Goal: Obtain resource: Download file/media

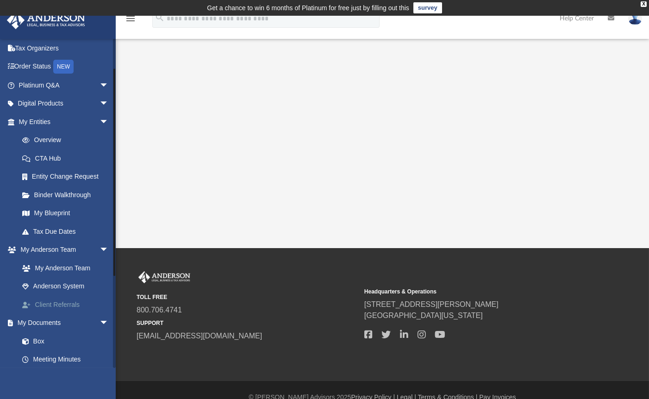
scroll to position [93, 0]
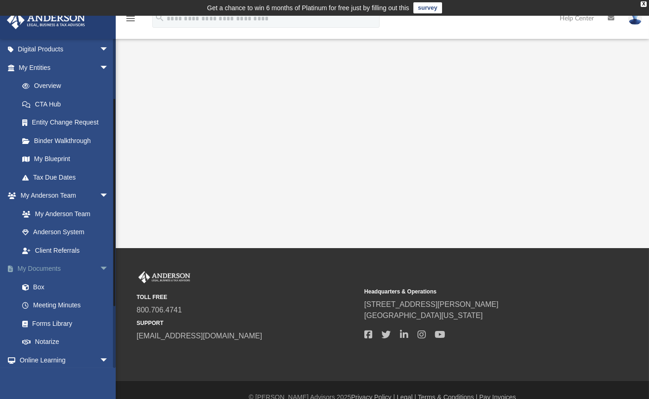
click at [50, 268] on link "My Documents arrow_drop_down" at bounding box center [64, 269] width 116 height 19
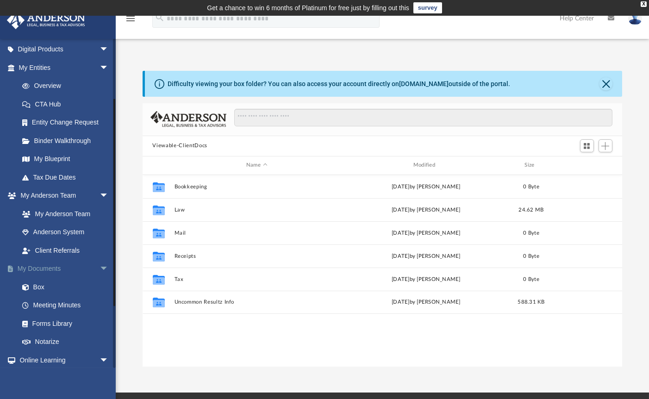
scroll to position [203, 472]
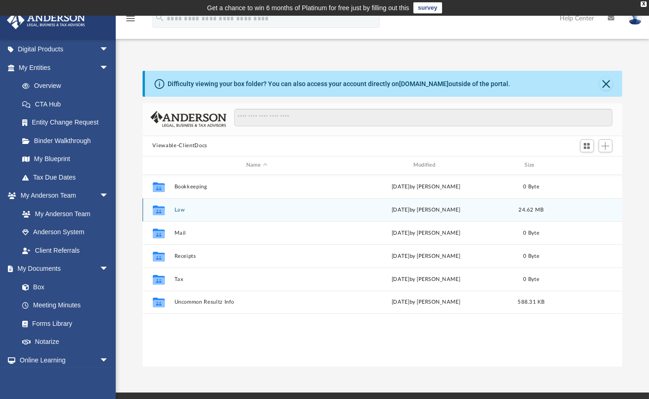
click at [179, 208] on button "Law" at bounding box center [256, 210] width 165 height 6
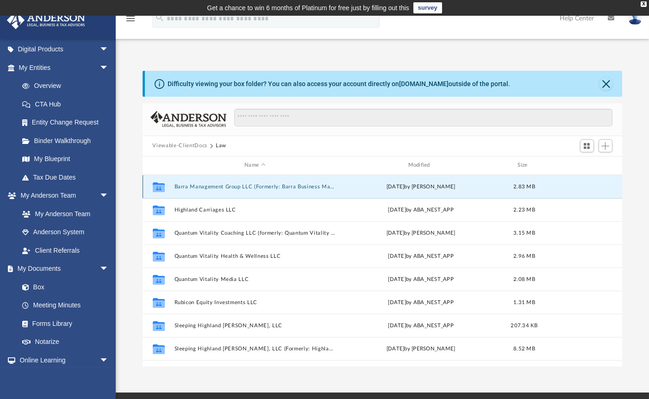
click at [294, 184] on button "Barra Management Group LLC (Formerly: Barra Business Management, LLC)" at bounding box center [254, 187] width 161 height 6
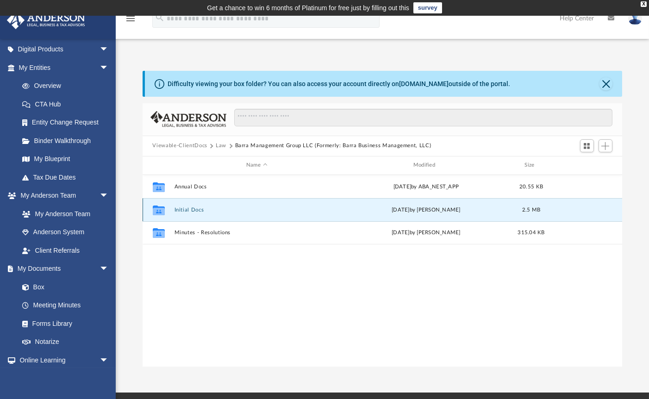
click at [190, 208] on button "Initial Docs" at bounding box center [256, 210] width 165 height 6
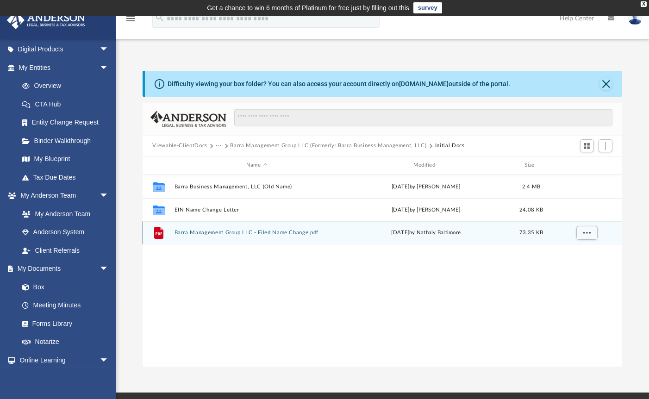
click at [243, 234] on button "Barra Management Group LLC - Filed Name Change.pdf" at bounding box center [256, 232] width 165 height 6
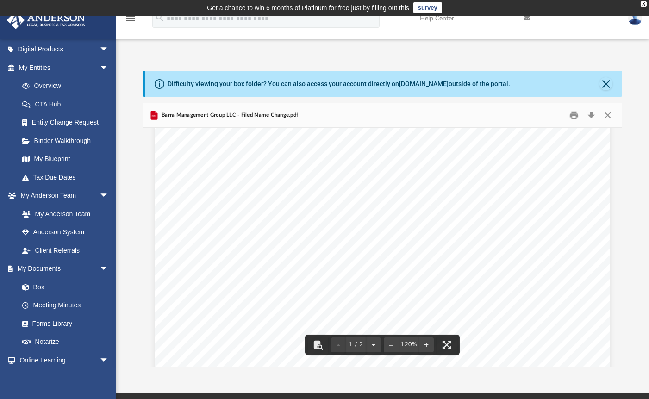
scroll to position [46, 0]
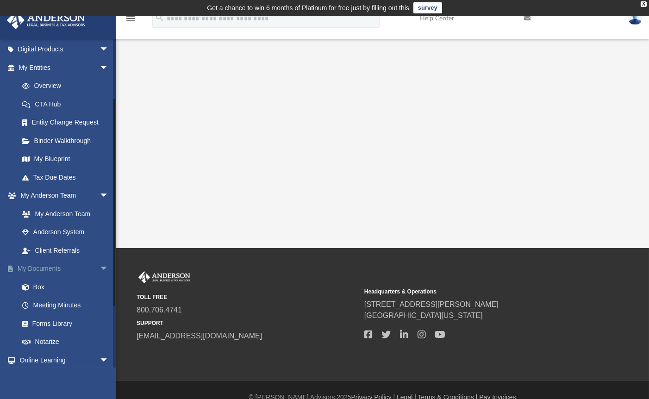
click at [48, 268] on link "My Documents arrow_drop_down" at bounding box center [64, 269] width 116 height 19
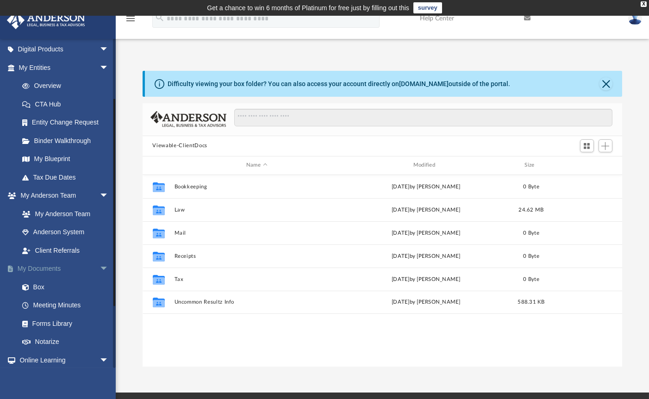
scroll to position [203, 472]
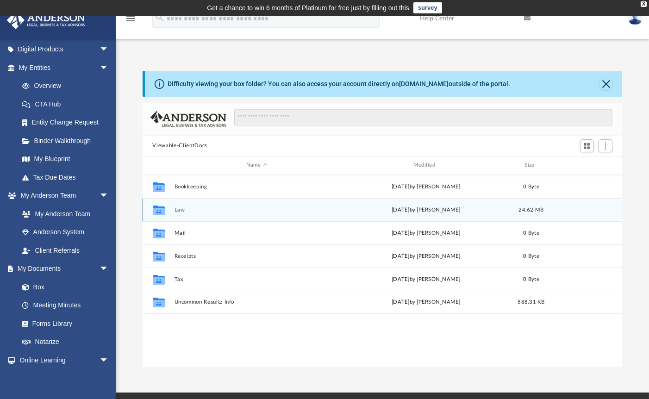
click at [175, 207] on button "Law" at bounding box center [256, 210] width 165 height 6
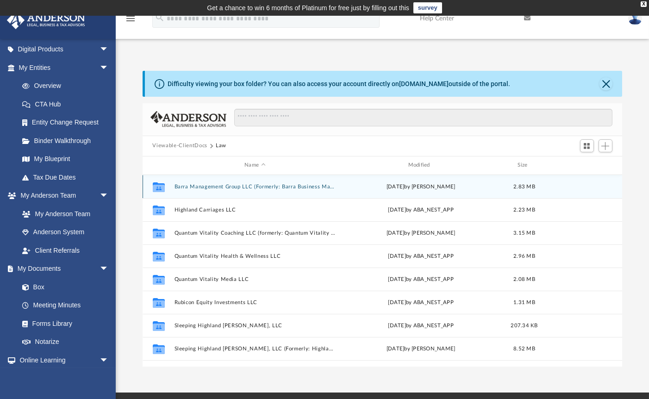
click at [211, 187] on button "Barra Management Group LLC (Formerly: Barra Business Management, LLC)" at bounding box center [254, 187] width 161 height 6
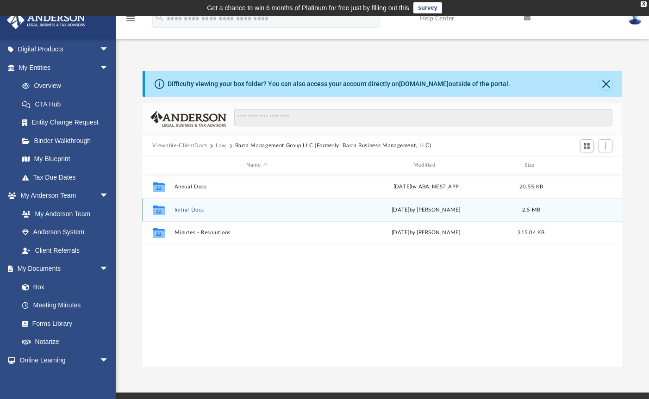
click at [196, 207] on button "Initial Docs" at bounding box center [256, 210] width 165 height 6
click at [196, 207] on button "EIN Name Change Letter" at bounding box center [256, 210] width 165 height 6
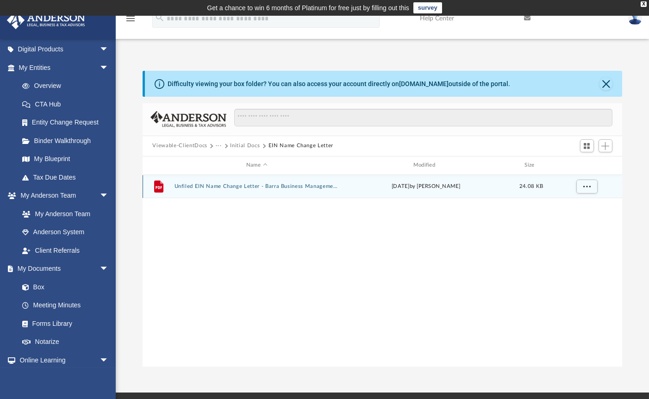
click at [210, 186] on button "Unfiled EIN Name Change Letter - Barra Business Management LLC.pdf" at bounding box center [256, 186] width 165 height 6
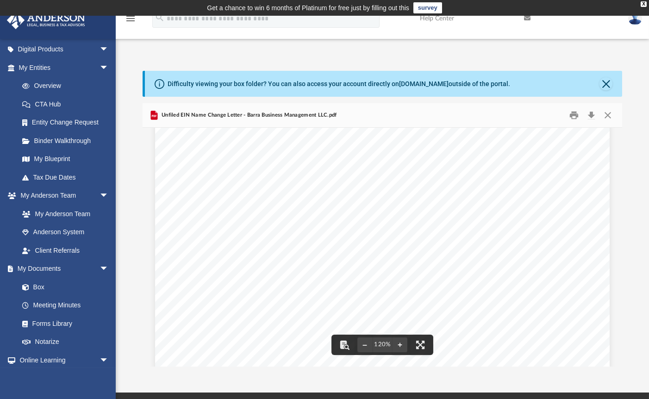
scroll to position [0, 0]
click at [608, 115] on button "Close" at bounding box center [607, 115] width 17 height 14
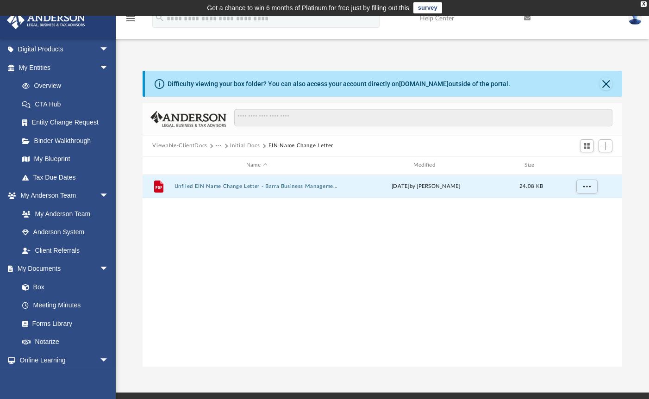
click at [216, 144] on button "···" at bounding box center [219, 146] width 6 height 8
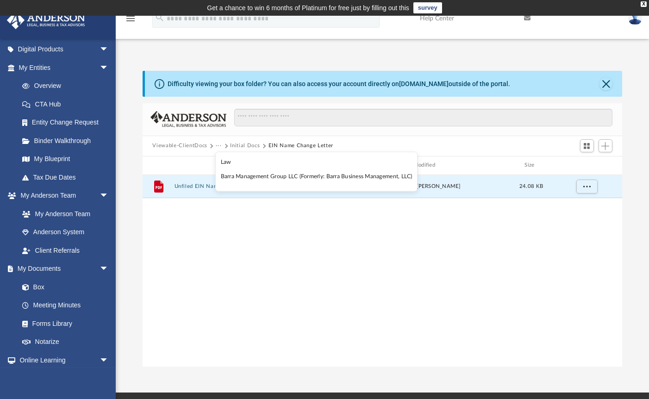
click at [220, 145] on button "···" at bounding box center [219, 146] width 6 height 8
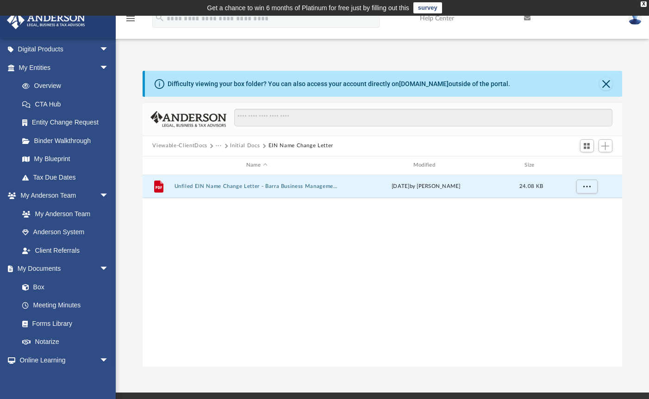
click at [220, 145] on button "···" at bounding box center [219, 146] width 6 height 8
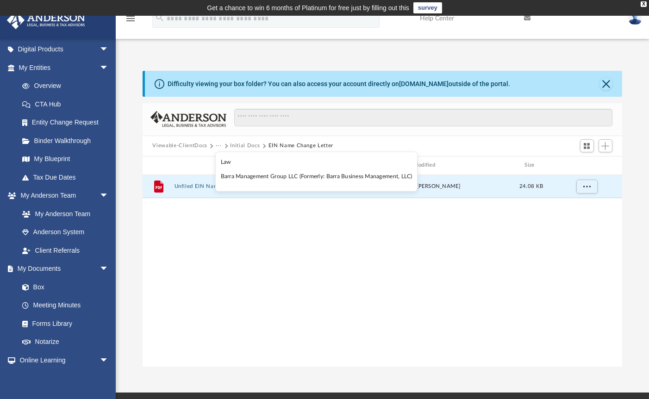
click at [220, 145] on button "···" at bounding box center [219, 146] width 6 height 8
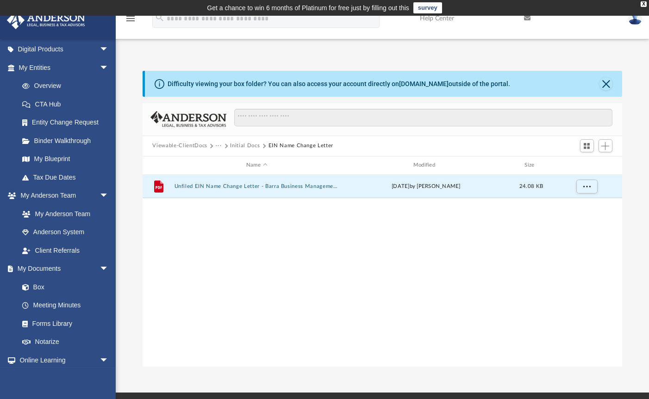
click at [194, 146] on button "Viewable-ClientDocs" at bounding box center [179, 146] width 55 height 8
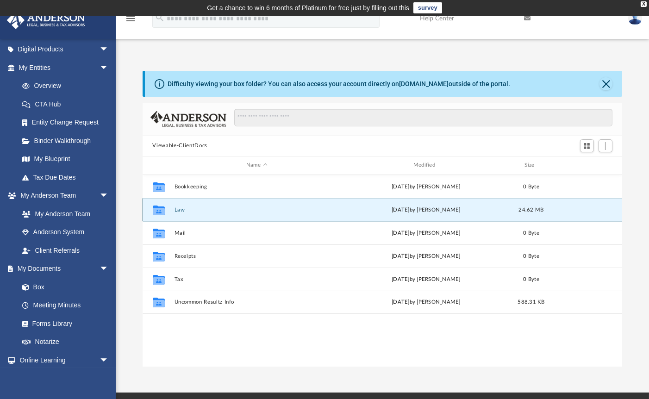
click at [181, 210] on button "Law" at bounding box center [256, 210] width 165 height 6
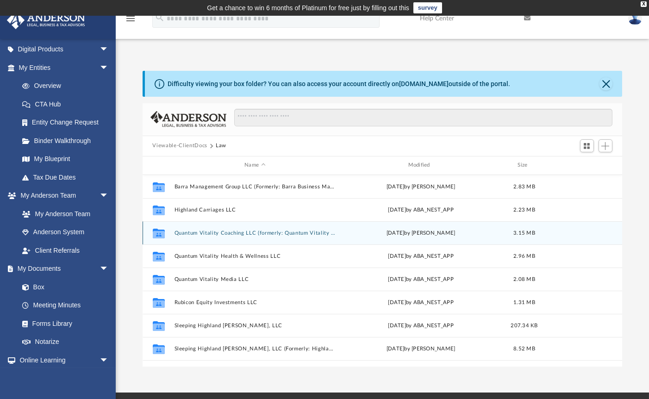
click at [243, 233] on button "Quantum Vitality Coaching LLC (formerly: Quantum Vitality [MEDICAL_DATA] LLC)" at bounding box center [254, 233] width 161 height 6
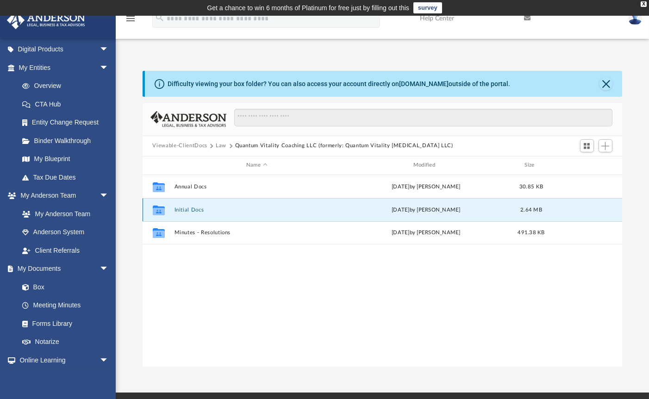
click at [202, 210] on button "Initial Docs" at bounding box center [256, 210] width 165 height 6
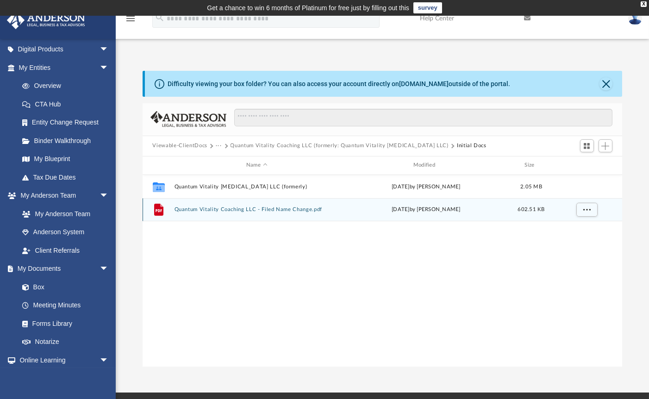
click at [202, 210] on button "Quantum Vitality Coaching LLC - Filed Name Change.pdf" at bounding box center [256, 209] width 165 height 6
